Goal: Find specific page/section

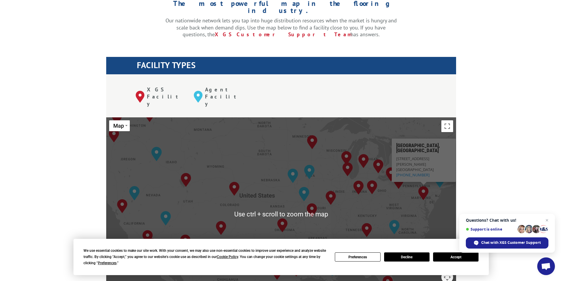
scroll to position [177, 0]
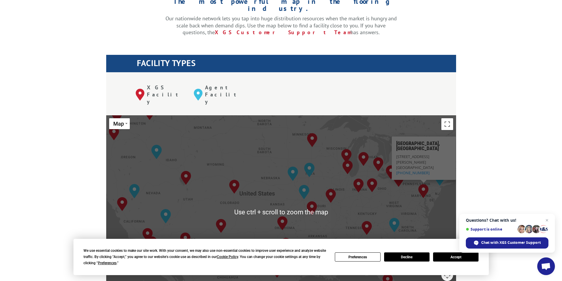
click at [423, 184] on div "To navigate, press the arrow keys. [GEOGRAPHIC_DATA], [GEOGRAPHIC_DATA] [GEOGRA…" at bounding box center [281, 212] width 350 height 194
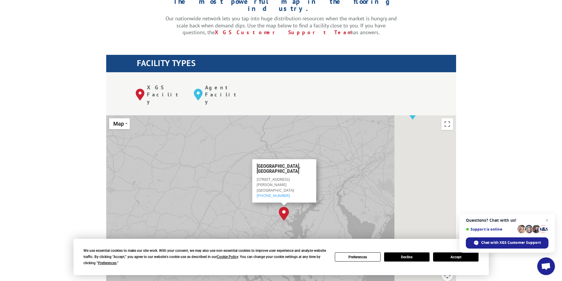
drag, startPoint x: 438, startPoint y: 151, endPoint x: 321, endPoint y: 197, distance: 125.1
click at [321, 197] on div "To navigate, press the arrow keys. [GEOGRAPHIC_DATA], [GEOGRAPHIC_DATA] [GEOGRA…" at bounding box center [281, 212] width 350 height 194
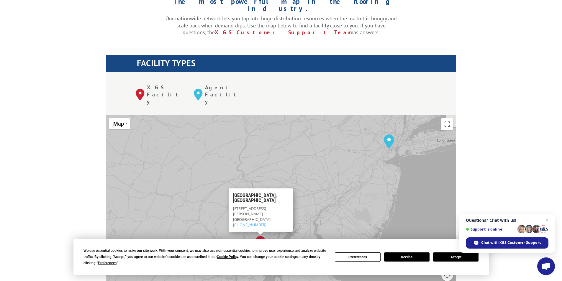
drag, startPoint x: 328, startPoint y: 155, endPoint x: 321, endPoint y: 180, distance: 25.8
click at [321, 180] on div "To navigate, press the arrow keys. [GEOGRAPHIC_DATA], [GEOGRAPHIC_DATA] [GEOGRA…" at bounding box center [281, 212] width 350 height 194
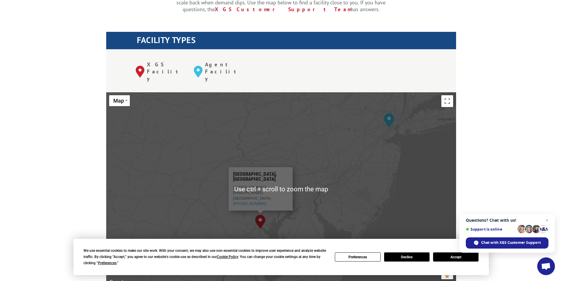
scroll to position [207, 0]
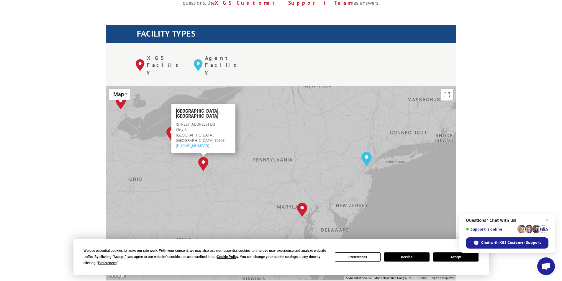
click at [206, 157] on img "Pittsburgh, PA" at bounding box center [203, 164] width 10 height 14
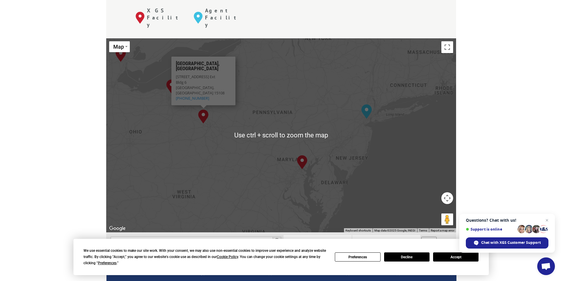
scroll to position [266, 0]
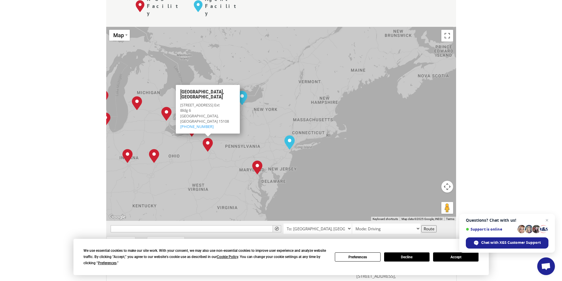
click at [218, 145] on div "To navigate, press the arrow keys. [GEOGRAPHIC_DATA], [GEOGRAPHIC_DATA] [GEOGRA…" at bounding box center [281, 124] width 350 height 194
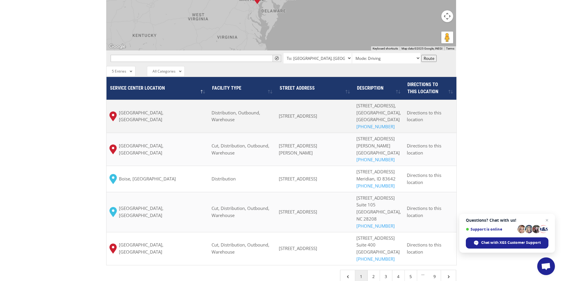
scroll to position [443, 0]
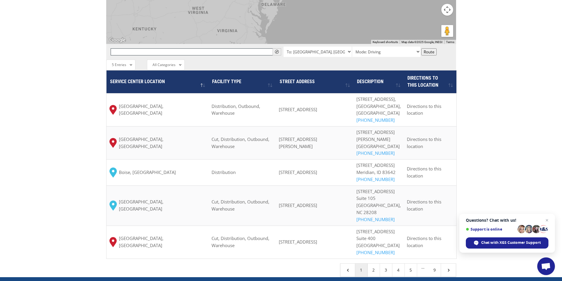
click at [227, 48] on input "text" at bounding box center [196, 51] width 171 height 7
paste input "18015"
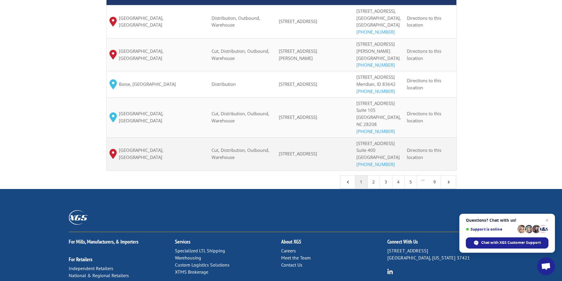
scroll to position [531, 0]
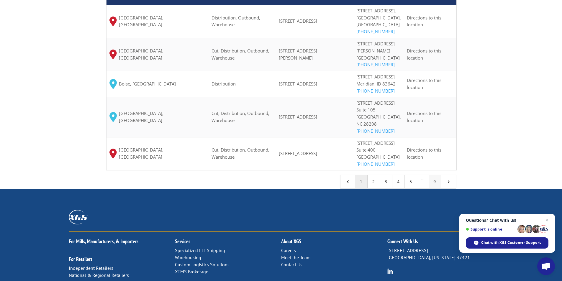
type input "18015"
click at [435, 188] on link "9" at bounding box center [435, 181] width 12 height 13
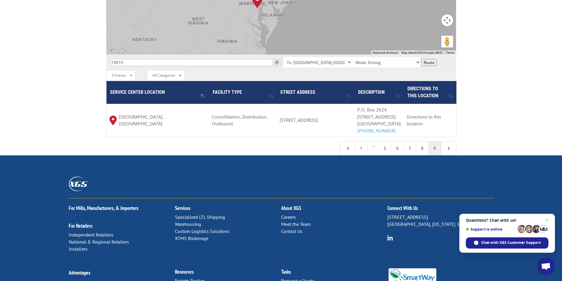
scroll to position [432, 0]
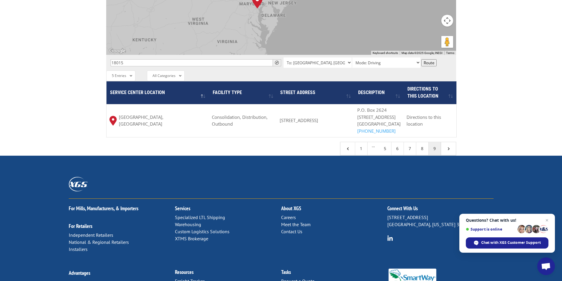
click at [438, 142] on link "9" at bounding box center [435, 148] width 12 height 13
click at [421, 142] on link "8" at bounding box center [423, 148] width 12 height 13
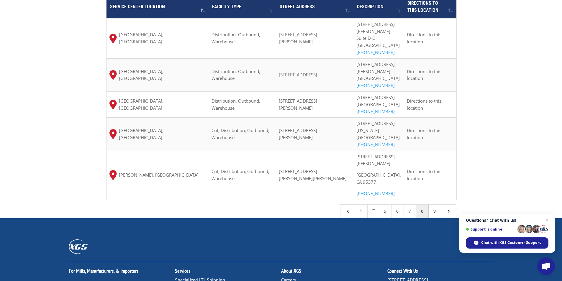
scroll to position [520, 0]
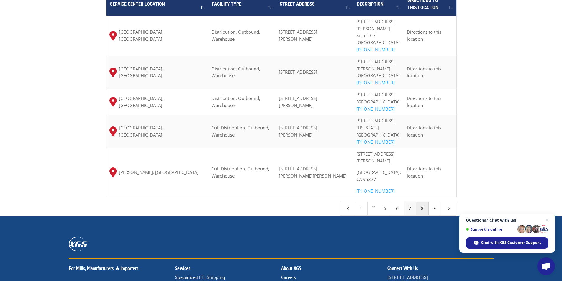
click at [412, 202] on link "7" at bounding box center [410, 208] width 12 height 13
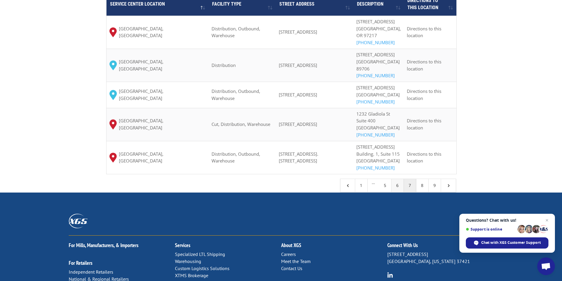
click at [399, 192] on link "6" at bounding box center [398, 185] width 12 height 13
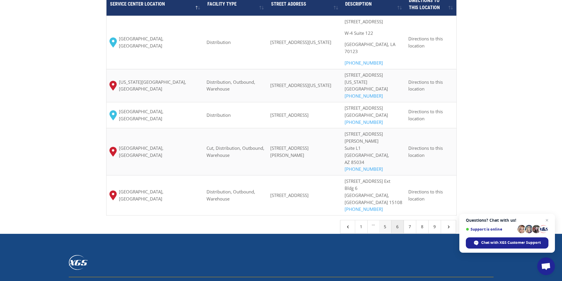
click at [386, 221] on link "5" at bounding box center [385, 227] width 12 height 13
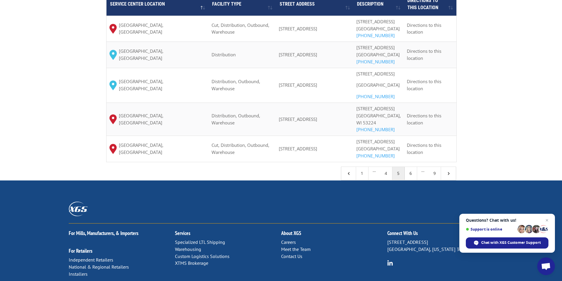
scroll to position [491, 0]
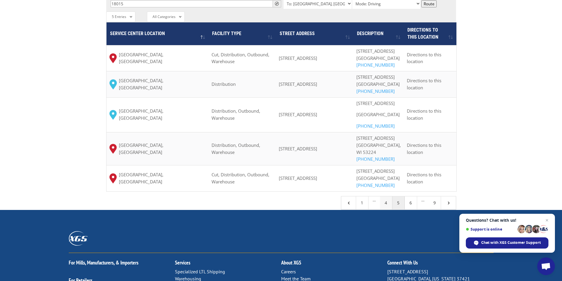
click at [387, 210] on link "4" at bounding box center [386, 203] width 12 height 13
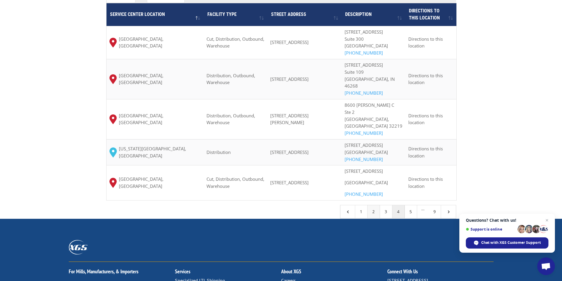
scroll to position [520, 0]
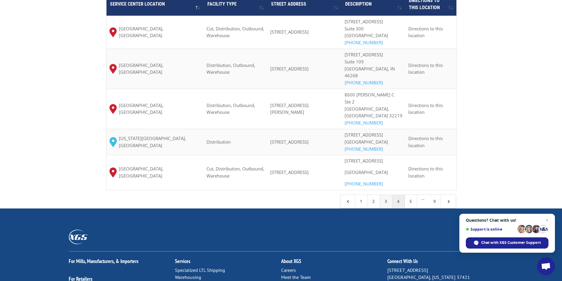
click at [386, 208] on link "3" at bounding box center [386, 201] width 12 height 13
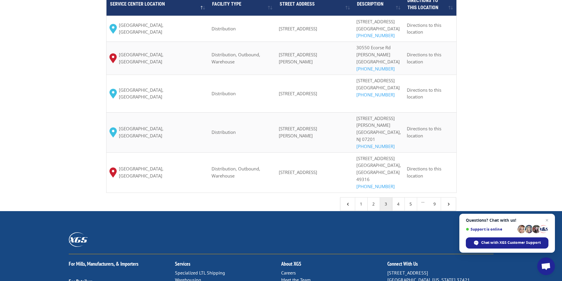
click at [373, 198] on link "2" at bounding box center [374, 204] width 12 height 13
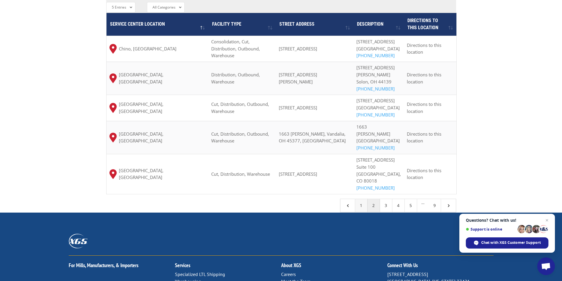
scroll to position [491, 0]
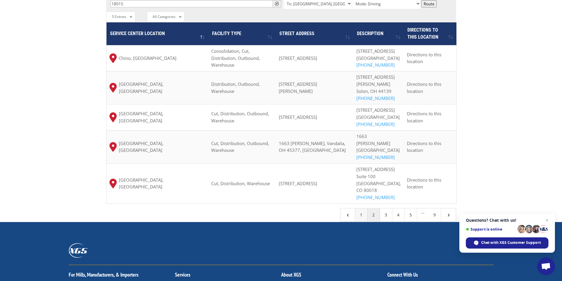
click at [367, 209] on link "1" at bounding box center [361, 215] width 12 height 13
